Goal: Task Accomplishment & Management: Manage account settings

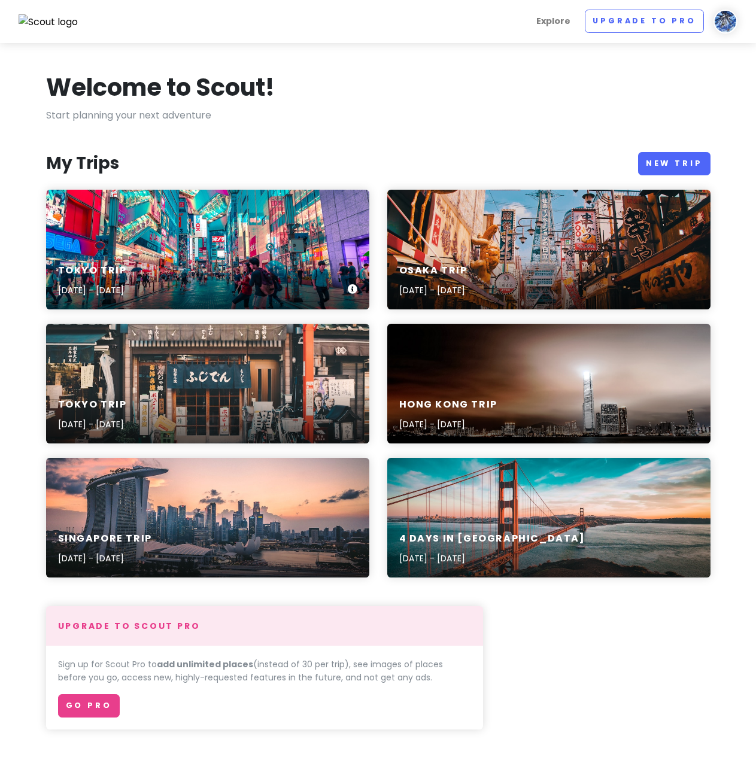
click at [301, 250] on div "Tokyo Trip Sep 24, 2025 - Sep 27, 2025" at bounding box center [207, 250] width 323 height 120
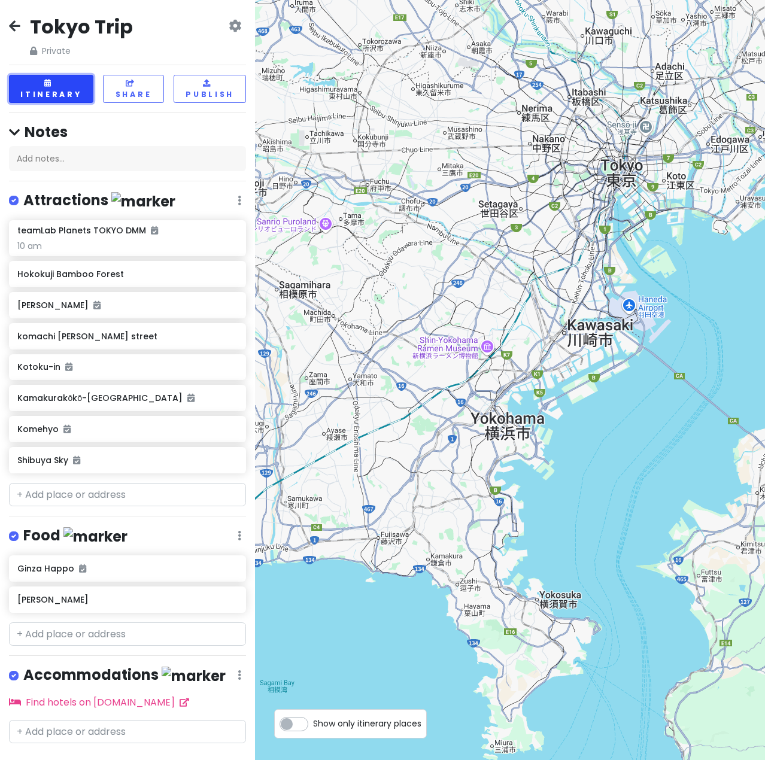
click at [50, 80] on icon at bounding box center [48, 83] width 9 height 7
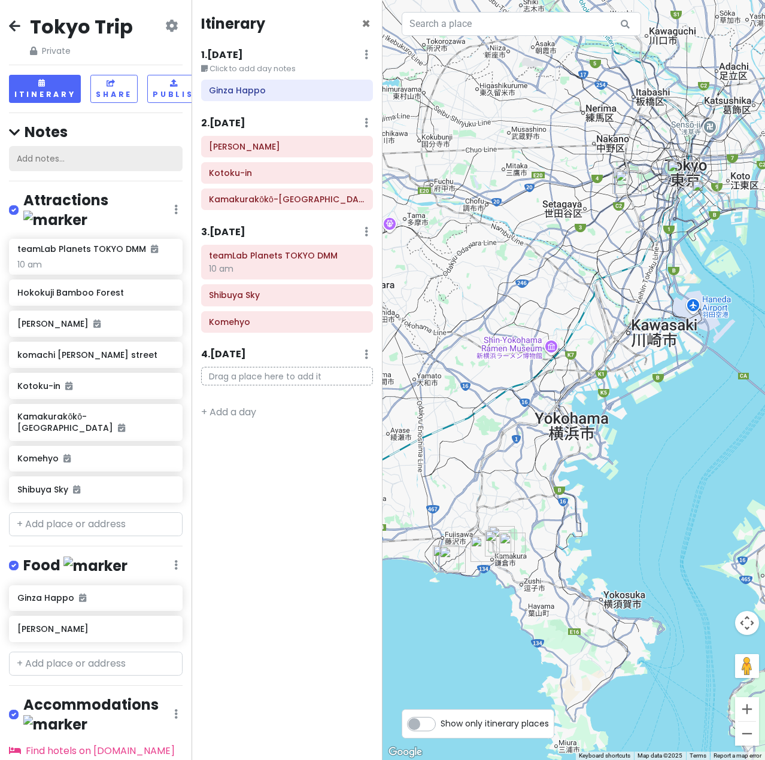
click at [88, 165] on div "Add notes..." at bounding box center [95, 158] width 173 height 25
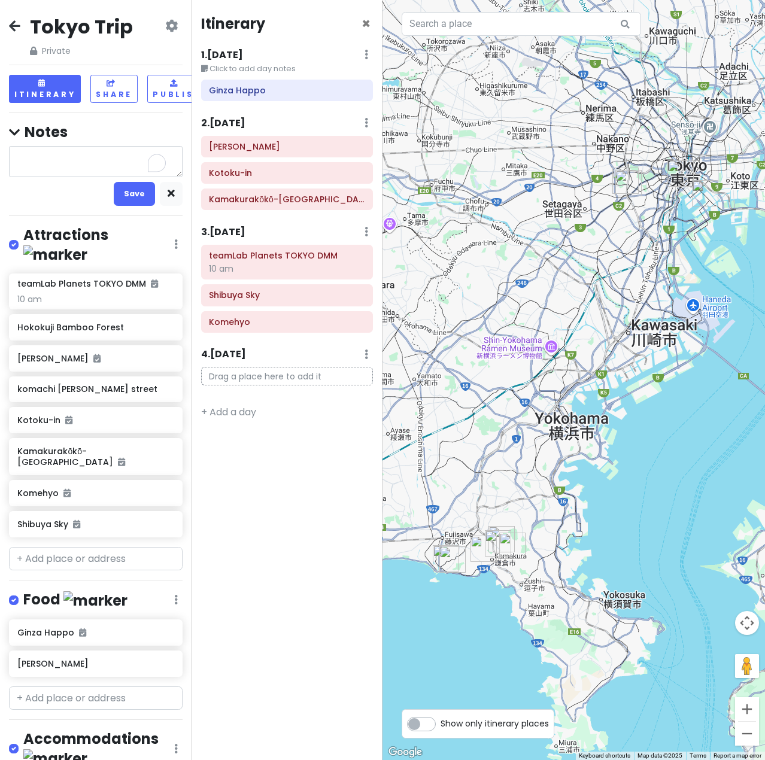
click at [88, 165] on textarea "To enrich screen reader interactions, please activate Accessibility in Grammarl…" at bounding box center [95, 161] width 173 height 31
click at [71, 532] on div "Tokyo Trip Private Change Dates Make a Copy Delete Trip Go Pro ⚡️ Give Feedback…" at bounding box center [95, 380] width 191 height 760
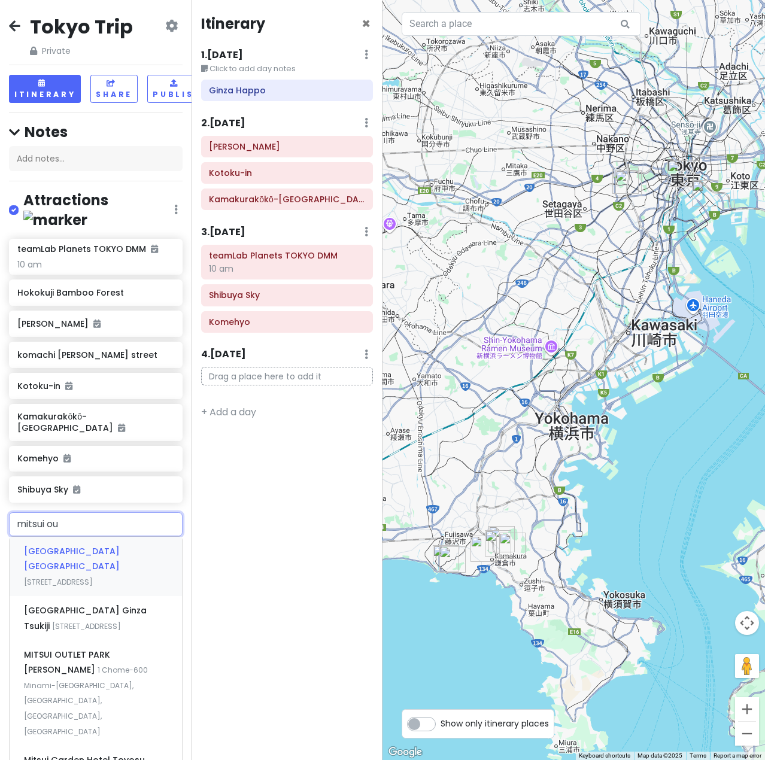
type input "mitsui out"
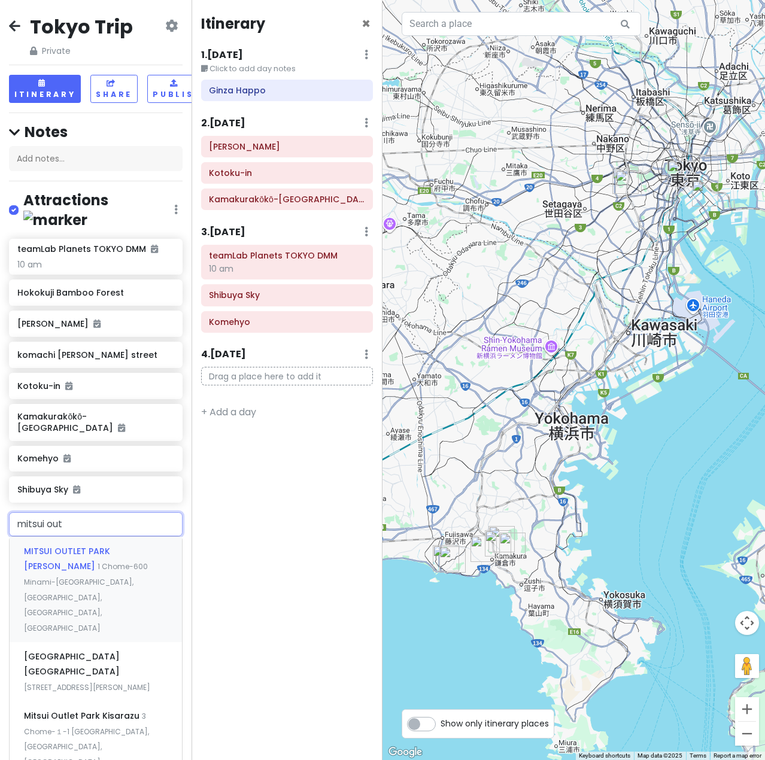
click at [71, 545] on span "MITSUI OUTLET PARK Tama Minami-Osawa" at bounding box center [67, 559] width 86 height 28
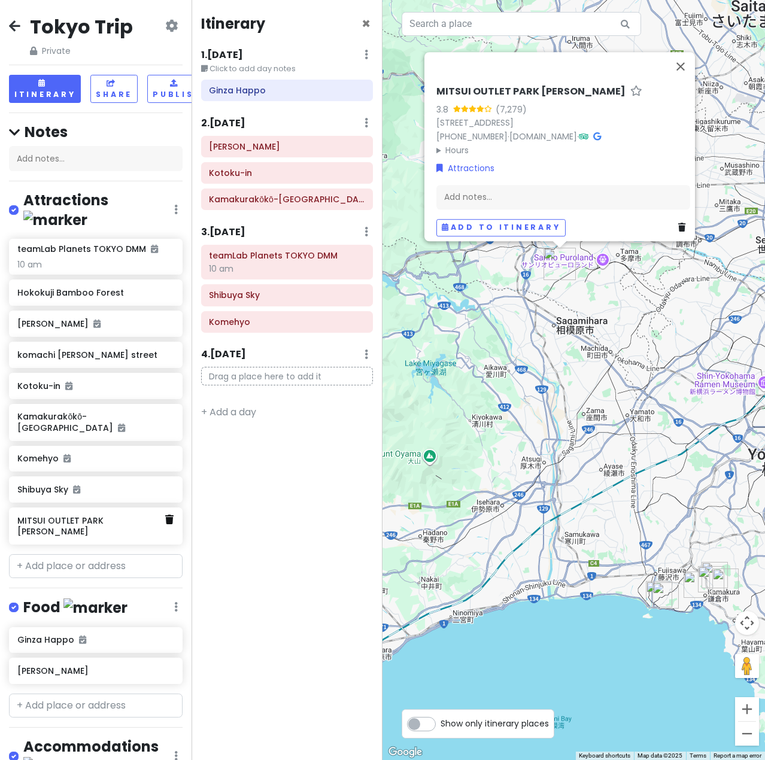
click at [165, 512] on link at bounding box center [169, 520] width 8 height 16
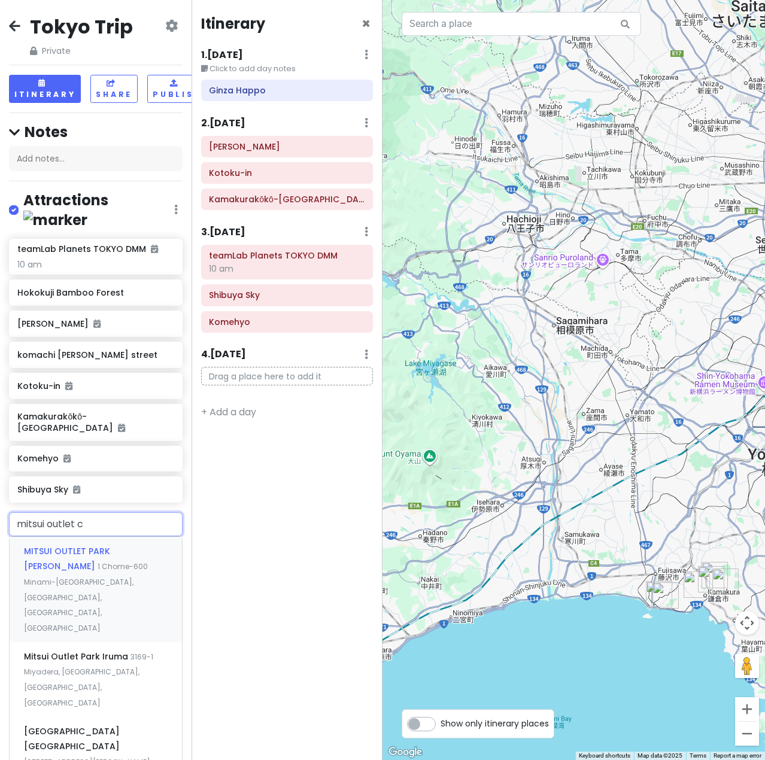
type input "mitsui outlet ch"
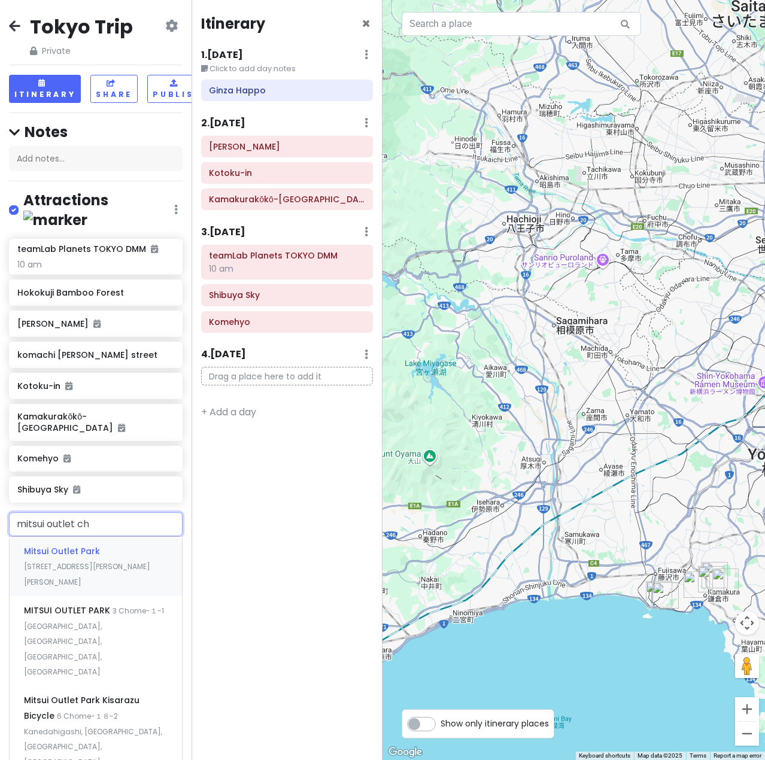
click at [83, 545] on span "Mitsui Outlet Park" at bounding box center [62, 551] width 76 height 12
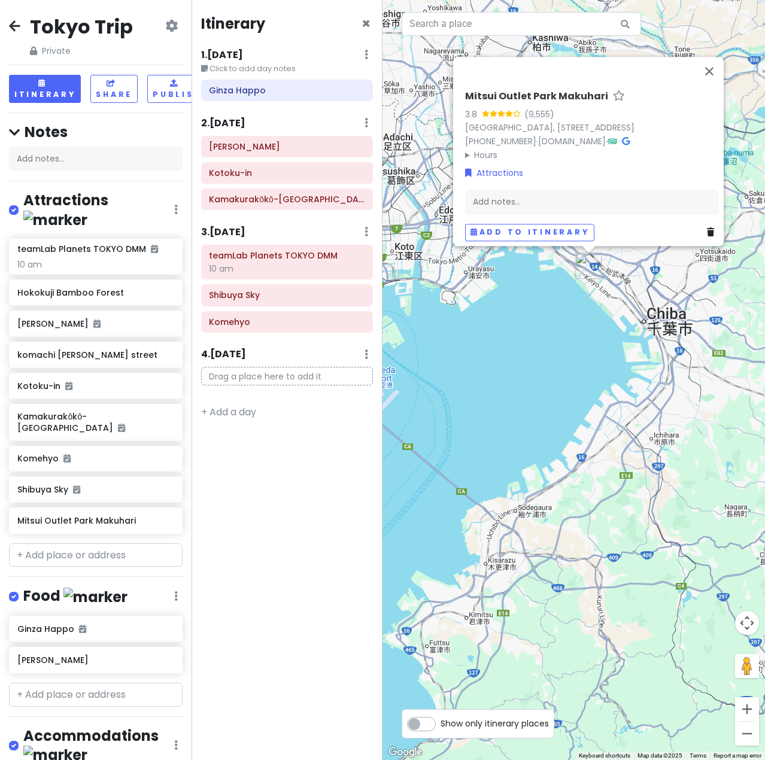
click at [18, 31] on icon at bounding box center [14, 26] width 11 height 10
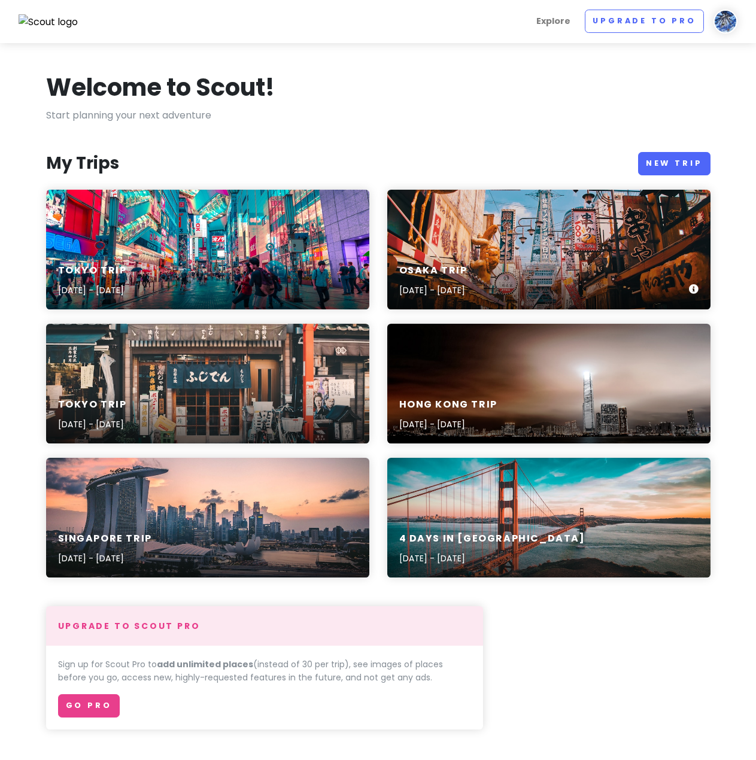
click at [524, 247] on div "Osaka Trip [DATE] - [DATE]" at bounding box center [548, 250] width 323 height 120
click at [567, 252] on div "Osaka Trip [DATE] - [DATE]" at bounding box center [548, 280] width 323 height 57
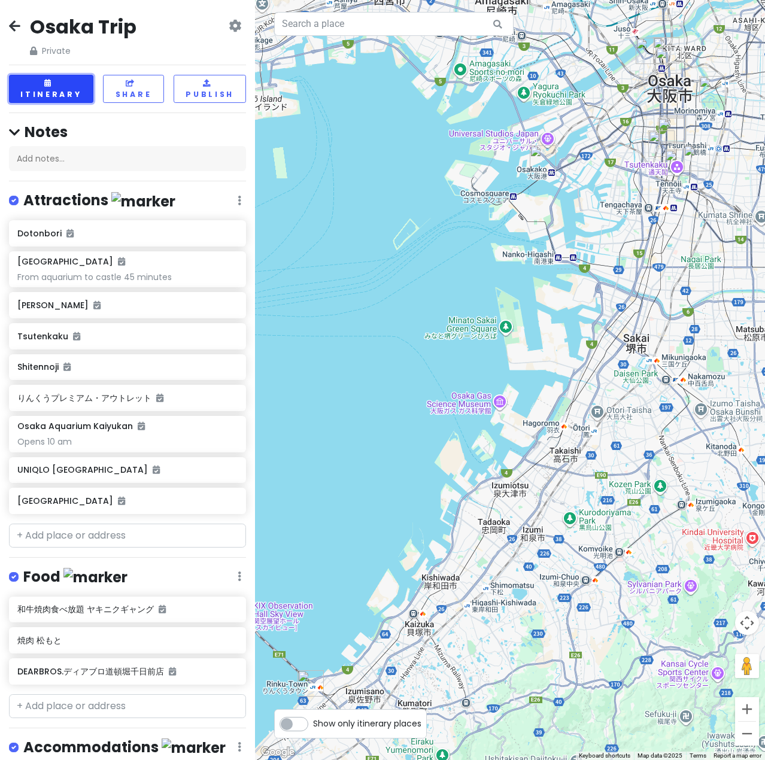
click at [33, 81] on button "Itinerary" at bounding box center [51, 89] width 84 height 28
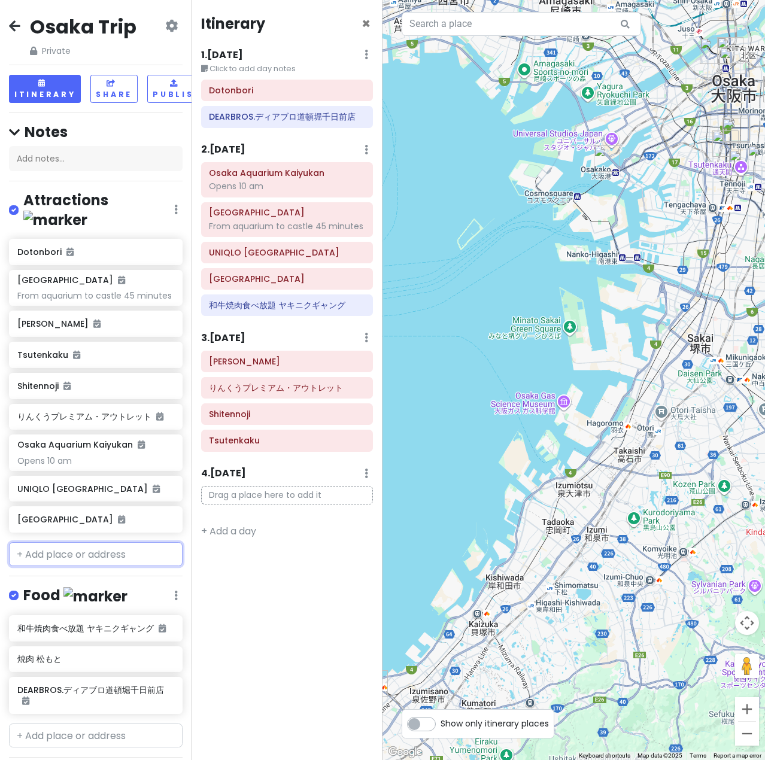
click at [80, 552] on input "text" at bounding box center [95, 554] width 173 height 24
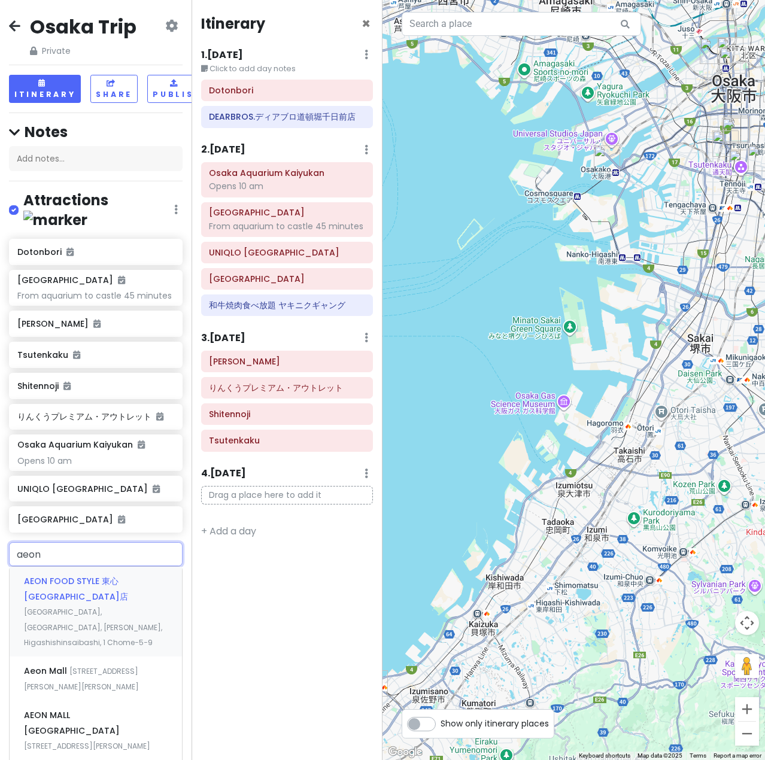
type input "aeon"
click at [98, 610] on div "AEON FOOD STYLE 東心齋橋店 Japan, Osaka, Chuo Ward, Higashishinsaibashi, 1 Chome−5−9" at bounding box center [96, 612] width 172 height 90
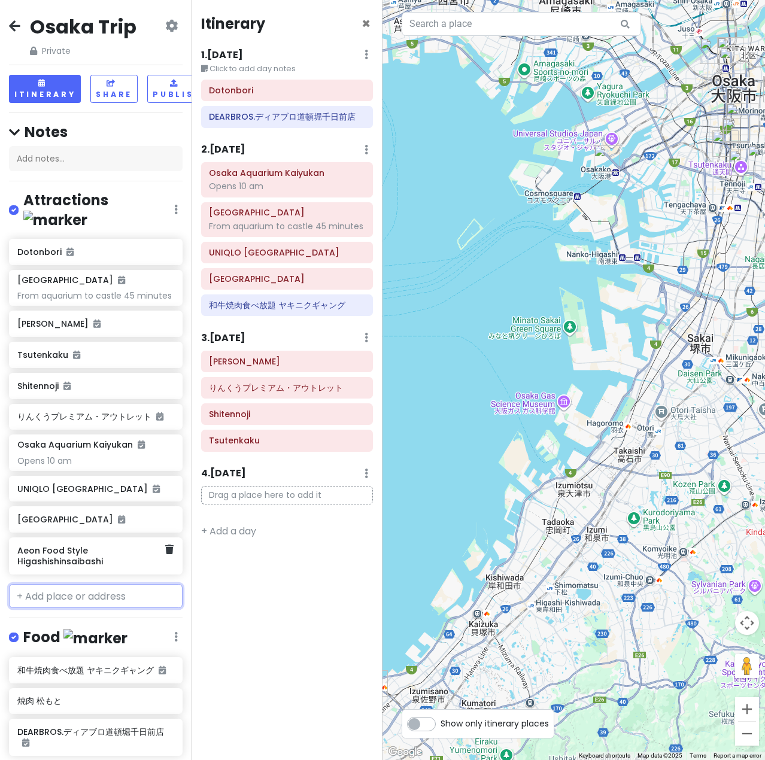
scroll to position [0, 18]
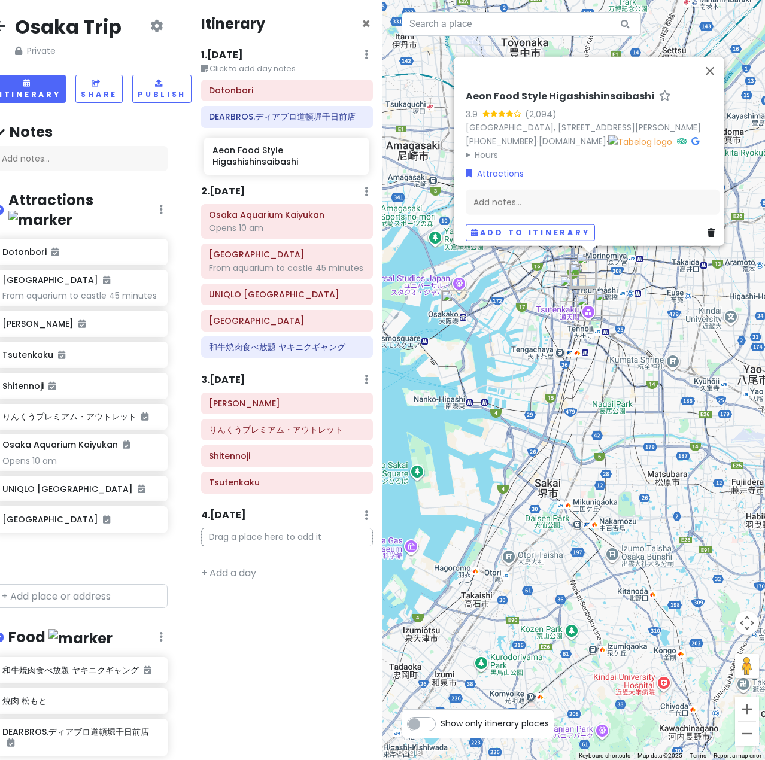
drag, startPoint x: 82, startPoint y: 556, endPoint x: 277, endPoint y: 165, distance: 437.2
click at [277, 165] on div "Osaka Trip Private Change Dates Make a Copy Delete Trip Go Pro ⚡️ Give Feedback…" at bounding box center [382, 380] width 765 height 760
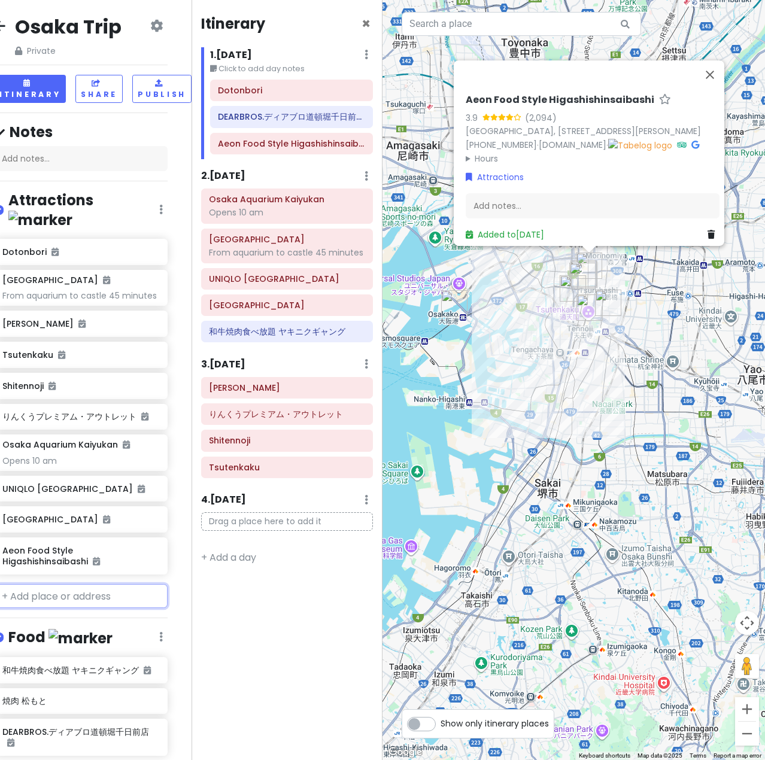
click at [67, 589] on input "text" at bounding box center [80, 596] width 173 height 24
click at [377, 29] on div "Itinerary × 1 . Sun 9/21 Edit Day Notes Delete Day Click to add day notes Doton…" at bounding box center [286, 380] width 191 height 760
click at [370, 24] on div "Itinerary ×" at bounding box center [287, 25] width 172 height 23
click at [366, 23] on span "×" at bounding box center [365, 24] width 9 height 20
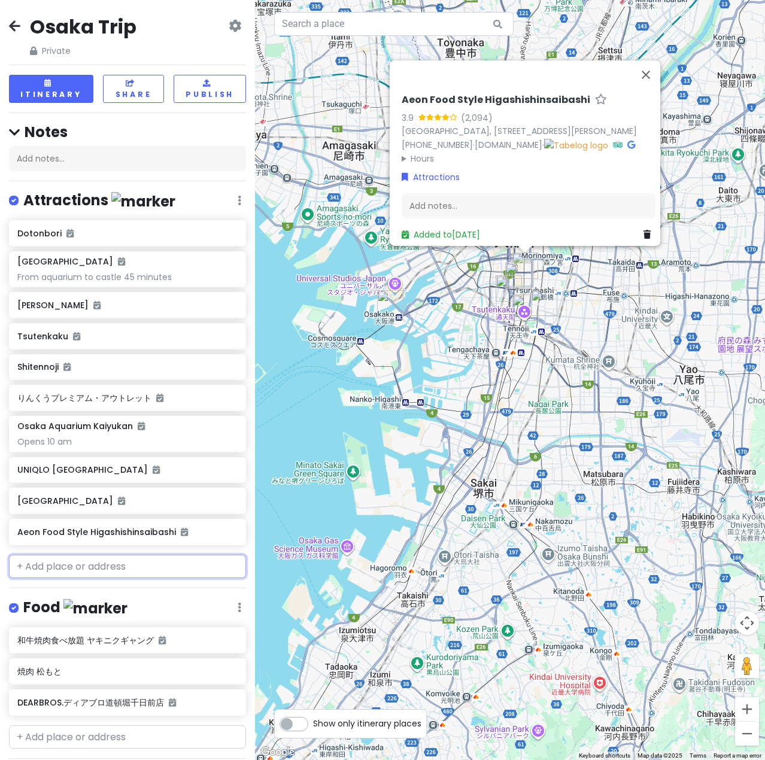
click at [78, 568] on input "text" at bounding box center [127, 567] width 237 height 24
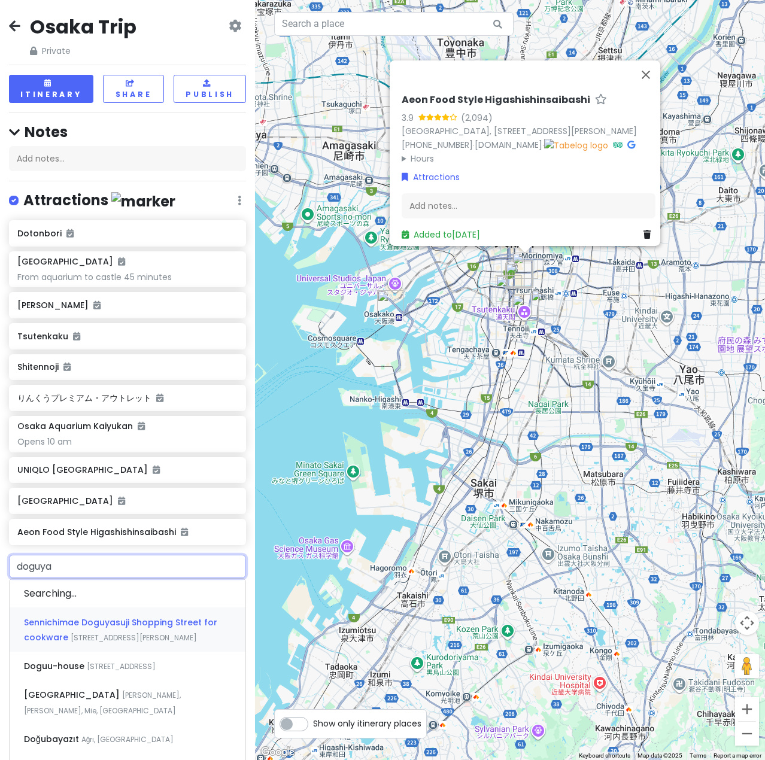
type input "doguyas"
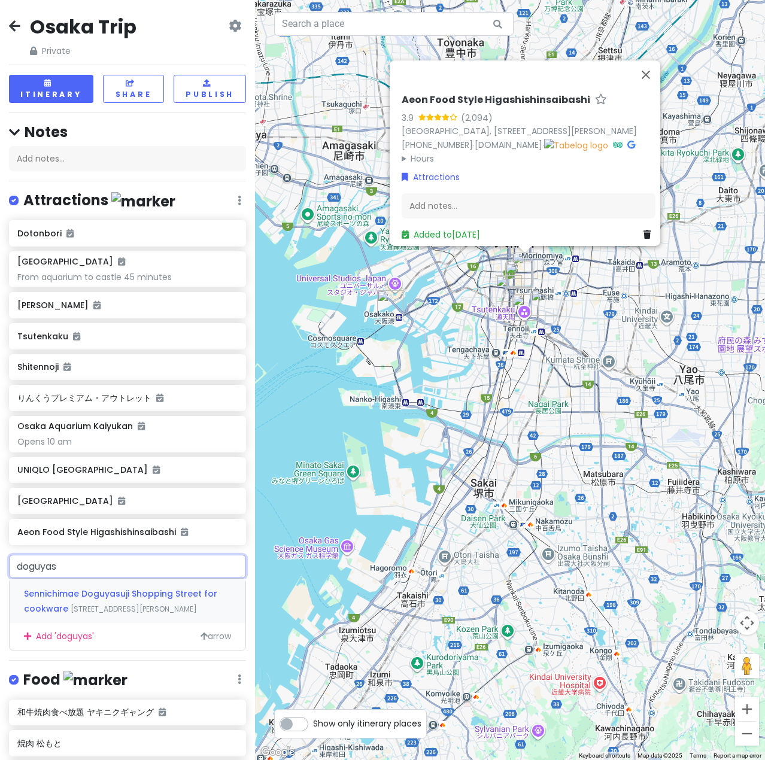
click at [154, 596] on span "Sennichimae Doguyasuji Shopping Street for cookware" at bounding box center [120, 601] width 193 height 28
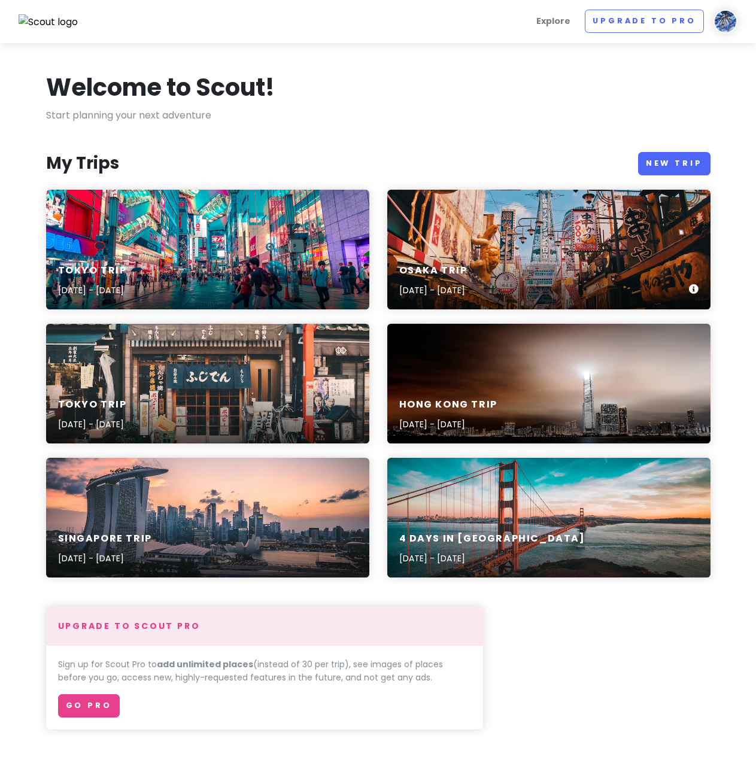
click at [516, 243] on div "Osaka Trip [DATE] - [DATE]" at bounding box center [548, 250] width 323 height 120
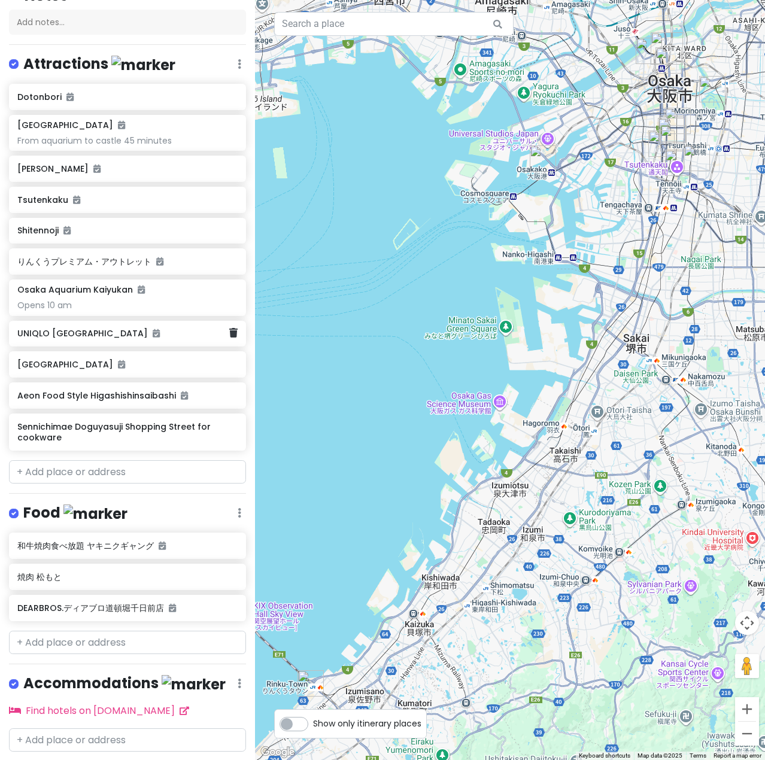
scroll to position [169, 0]
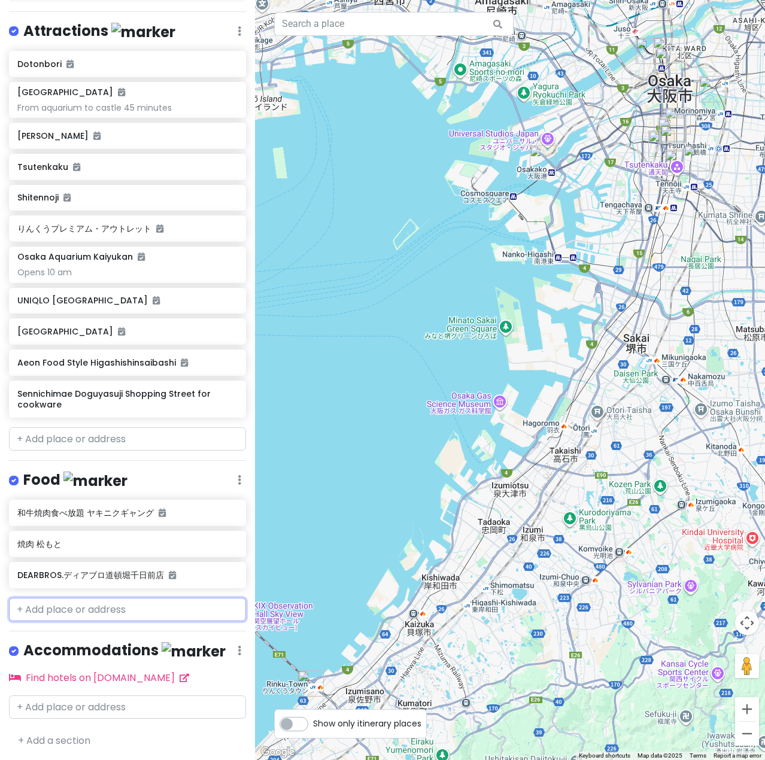
click at [75, 602] on input "text" at bounding box center [127, 610] width 237 height 24
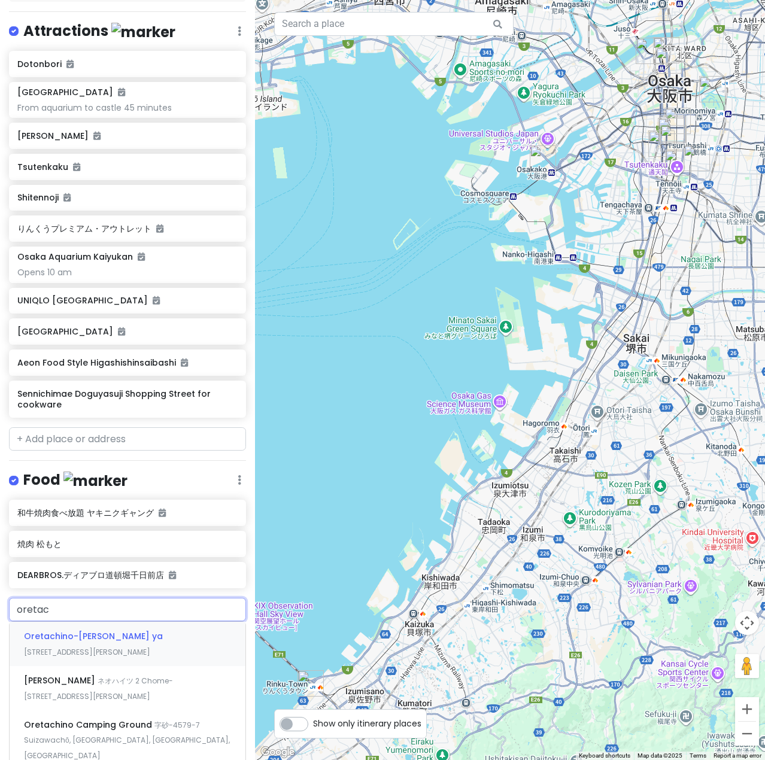
type input "oretach"
click at [119, 647] on span "[STREET_ADDRESS][PERSON_NAME]" at bounding box center [87, 652] width 126 height 10
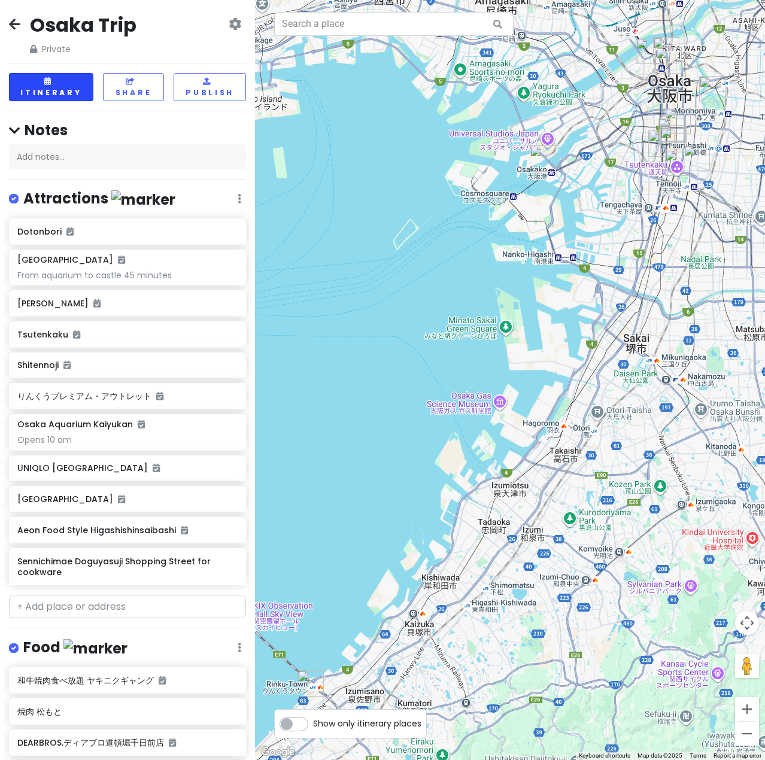
scroll to position [0, 0]
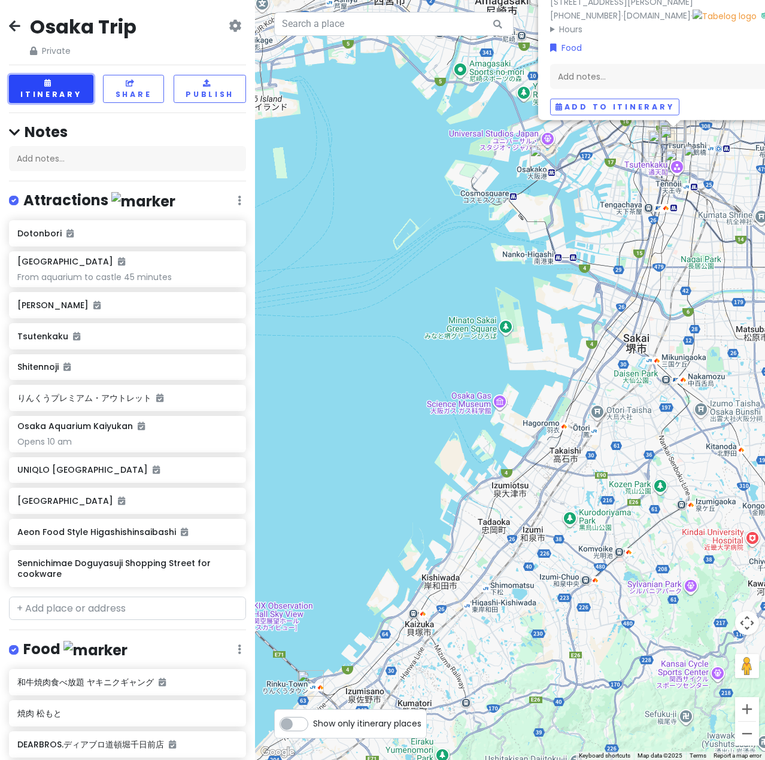
click at [50, 96] on button "Itinerary" at bounding box center [51, 89] width 84 height 28
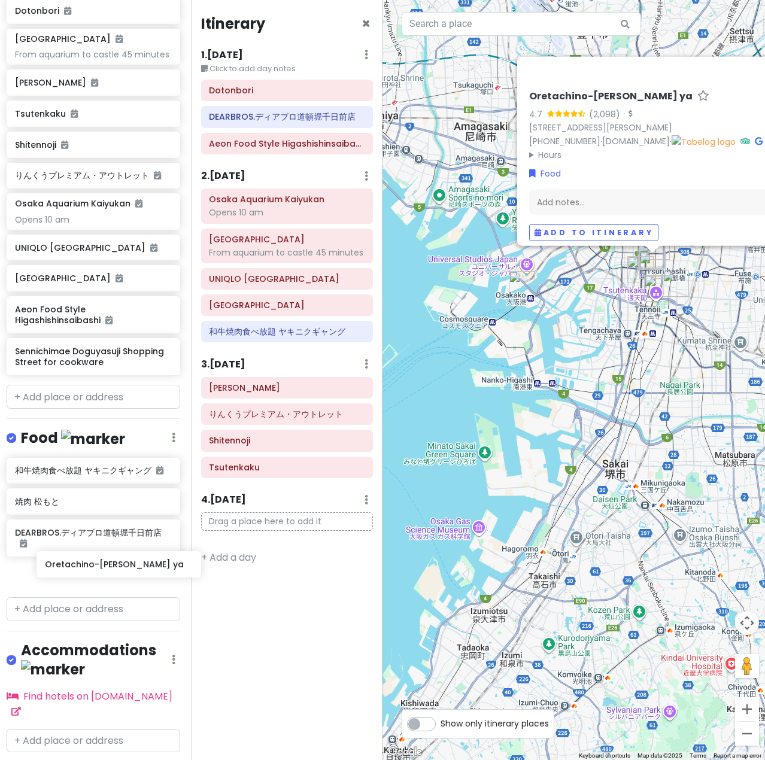
scroll to position [241, 2]
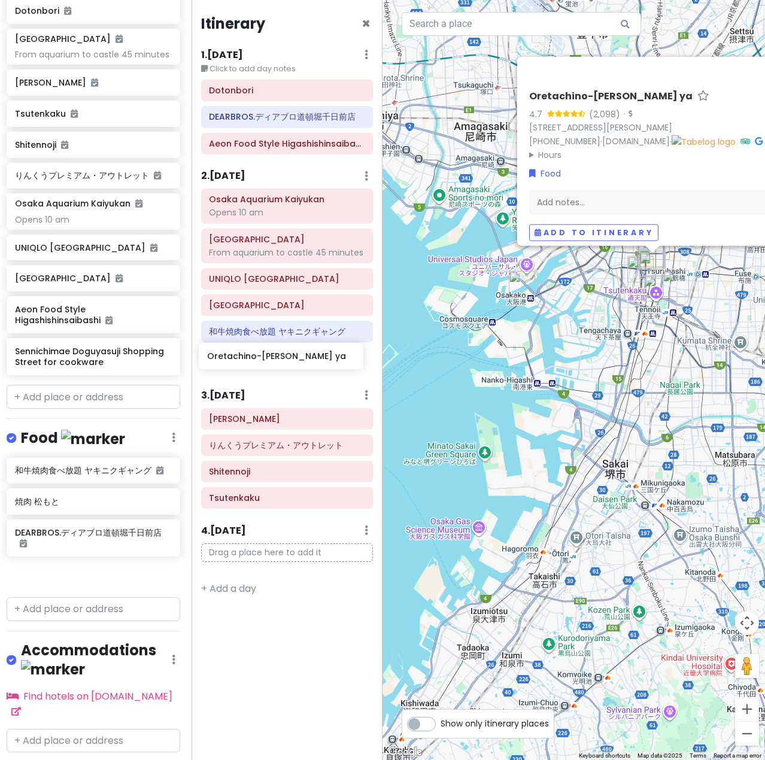
drag, startPoint x: 81, startPoint y: 583, endPoint x: 270, endPoint y: 361, distance: 291.5
click at [270, 361] on div "Osaka Trip Private Change Dates Make a Copy Delete Trip Go Pro ⚡️ Give Feedback…" at bounding box center [382, 380] width 765 height 760
